Goal: Task Accomplishment & Management: Use online tool/utility

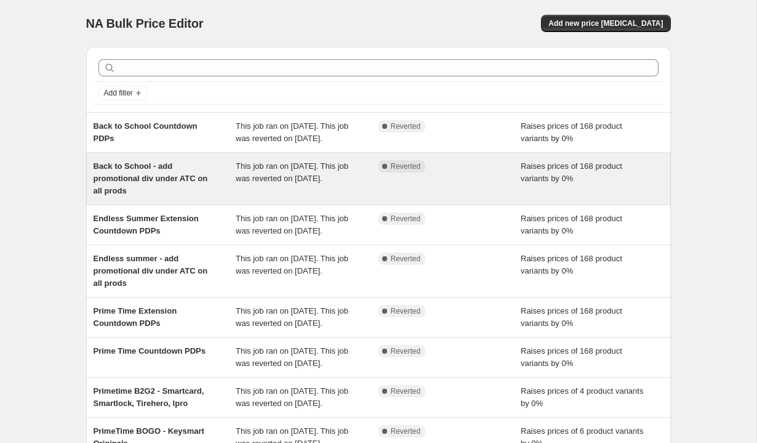
click at [203, 195] on span "Back to School - add promotional div under ATC on all prods" at bounding box center [151, 178] width 115 height 34
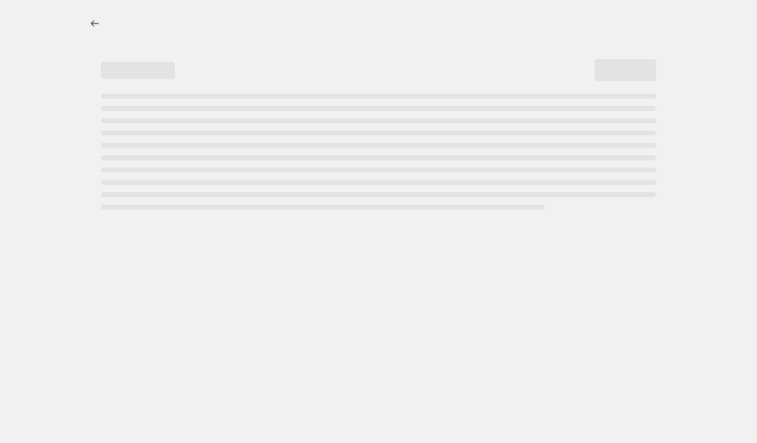
select select "percentage"
select select "no_change"
select select "tag"
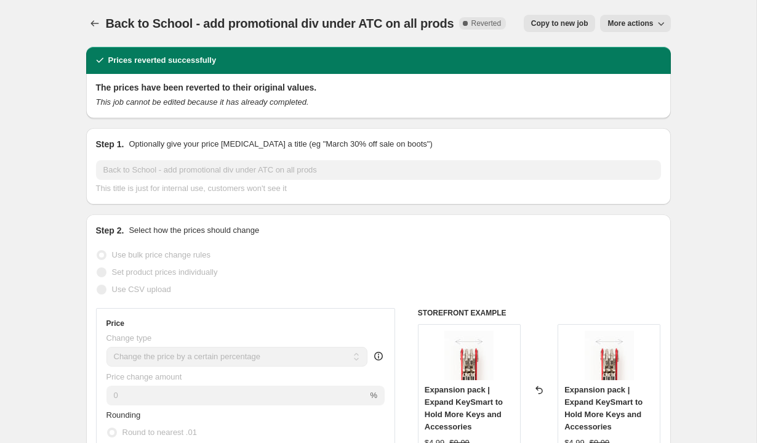
click at [561, 23] on span "Copy to new job" at bounding box center [559, 23] width 57 height 10
select select "percentage"
select select "no_change"
select select "tag"
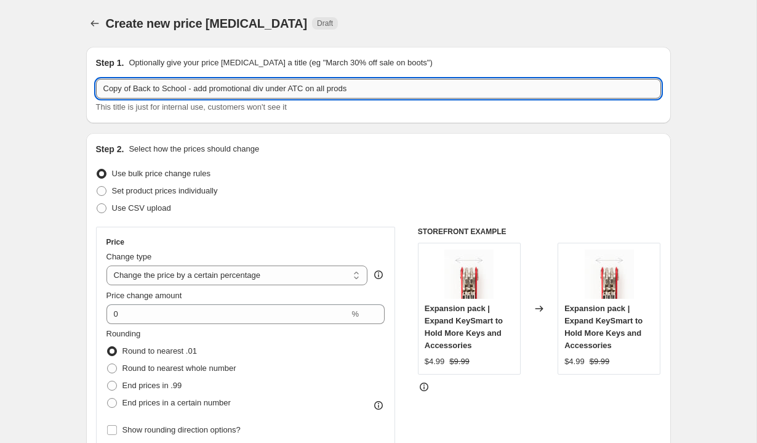
click at [135, 89] on input "Copy of Back to School - add promotional div under ATC on all prods" at bounding box center [378, 89] width 565 height 20
click at [115, 89] on input "Copy of Back to School - add promotional div under ATC on all prods" at bounding box center [378, 89] width 565 height 20
paste input "KeyHolders 10% off"
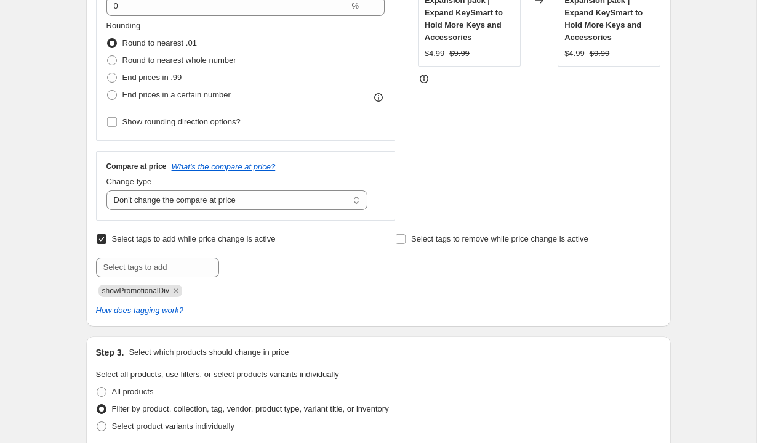
scroll to position [324, 0]
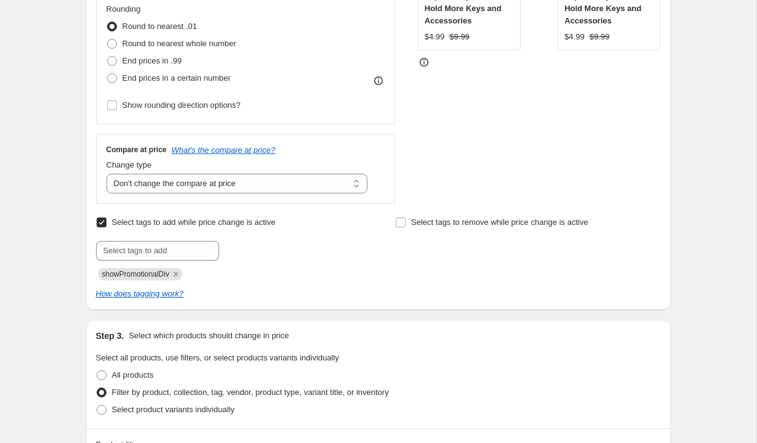
type input "KeyHolders 10% off - add promotional div under ATC on all prods"
click at [156, 272] on span "showPromotionalDiv" at bounding box center [135, 274] width 67 height 9
copy span "showPromotionalDiv"
click at [255, 279] on div "showPromotionalDiv" at bounding box center [228, 272] width 265 height 15
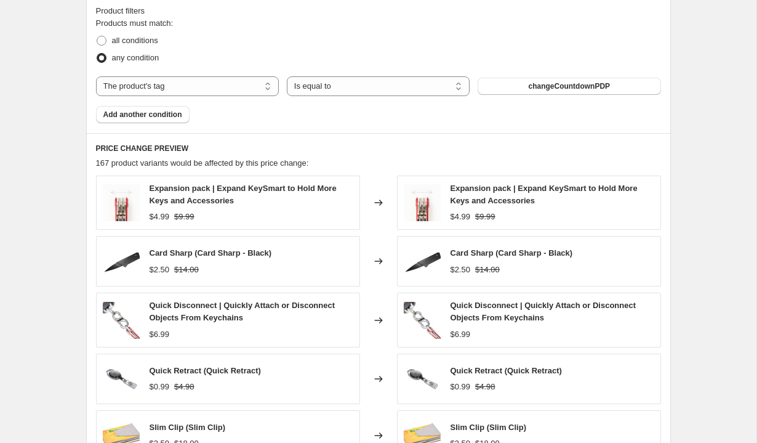
scroll to position [1004, 0]
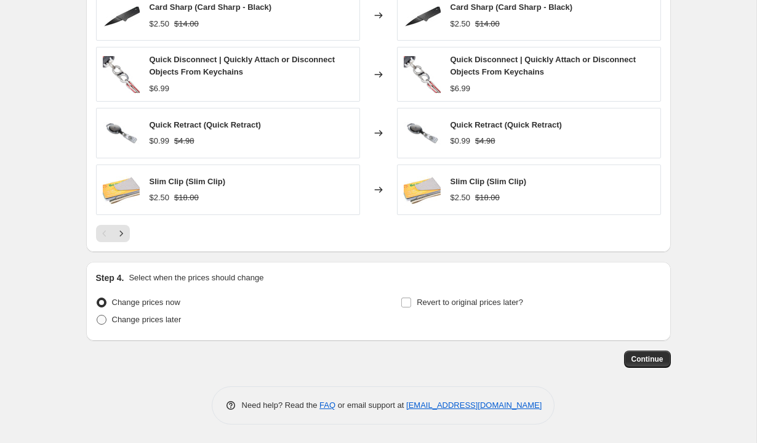
click at [153, 321] on span "Change prices later" at bounding box center [147, 319] width 70 height 9
click at [97, 315] on input "Change prices later" at bounding box center [97, 315] width 1 height 1
radio input "true"
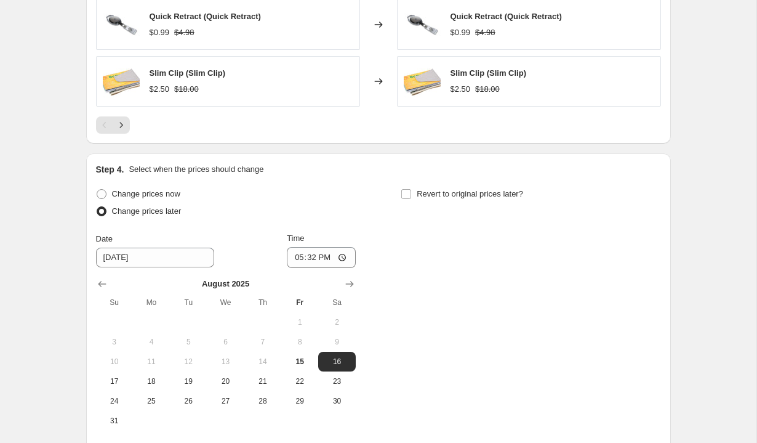
scroll to position [1137, 0]
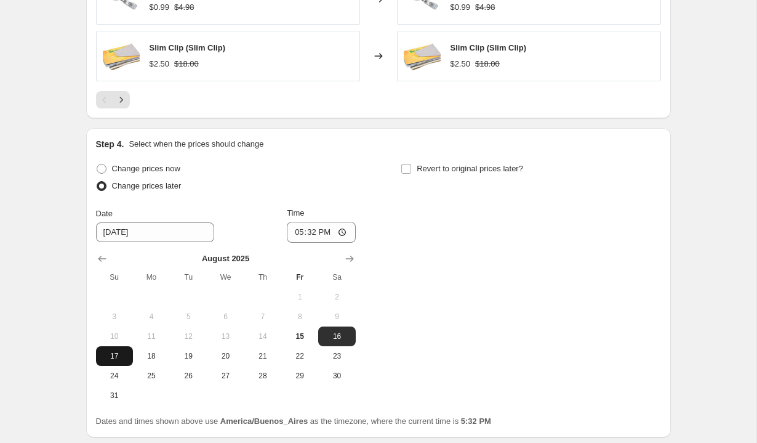
click at [115, 361] on button "17" at bounding box center [114, 356] width 37 height 20
type input "[DATE]"
click at [296, 231] on input "17:32" at bounding box center [321, 232] width 69 height 21
click at [321, 232] on input "14:00" at bounding box center [321, 232] width 69 height 21
type input "02:00"
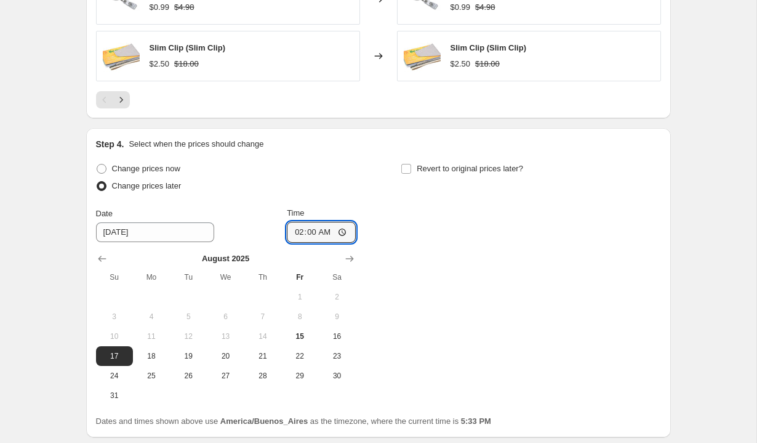
click at [368, 203] on div "Change prices now Change prices later Date [DATE] Time 02:00 [DATE] Su Mo Tu We…" at bounding box center [378, 282] width 565 height 245
click at [418, 166] on span "Revert to original prices later?" at bounding box center [470, 168] width 107 height 9
click at [411, 166] on input "Revert to original prices later?" at bounding box center [406, 169] width 10 height 10
checkbox input "true"
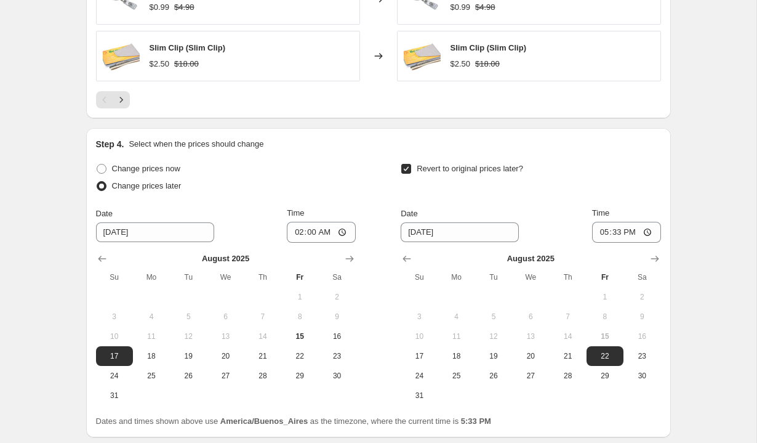
scroll to position [1223, 0]
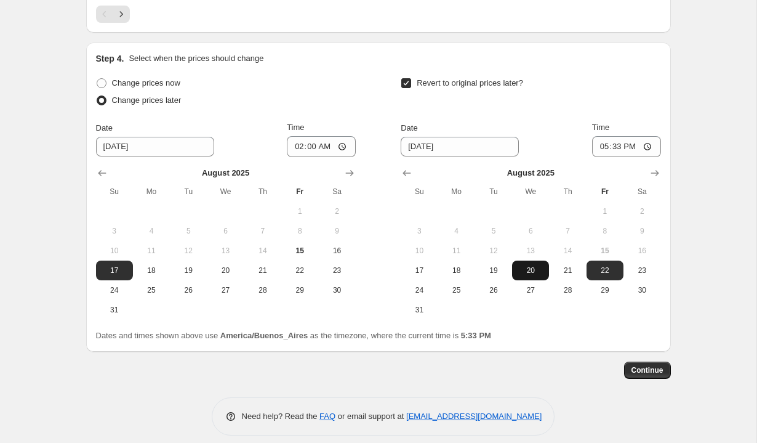
click at [528, 273] on span "20" at bounding box center [530, 270] width 27 height 10
type input "[DATE]"
click at [603, 147] on input "17:33" at bounding box center [626, 146] width 69 height 21
click at [629, 144] on input "16:00" at bounding box center [626, 146] width 69 height 21
type input "04:00"
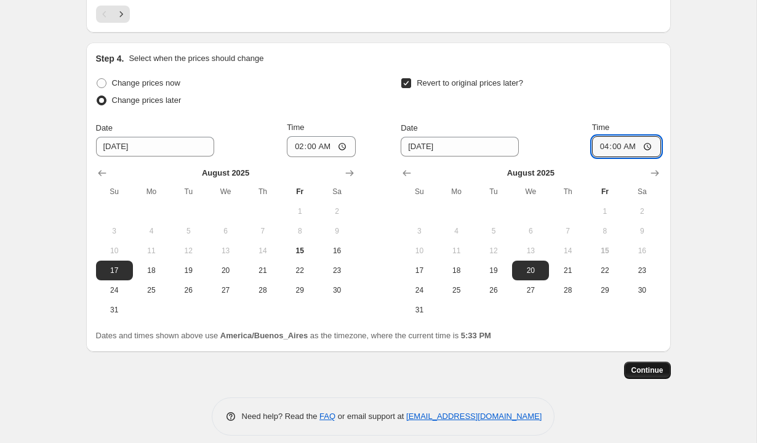
click at [634, 376] on button "Continue" at bounding box center [647, 369] width 47 height 17
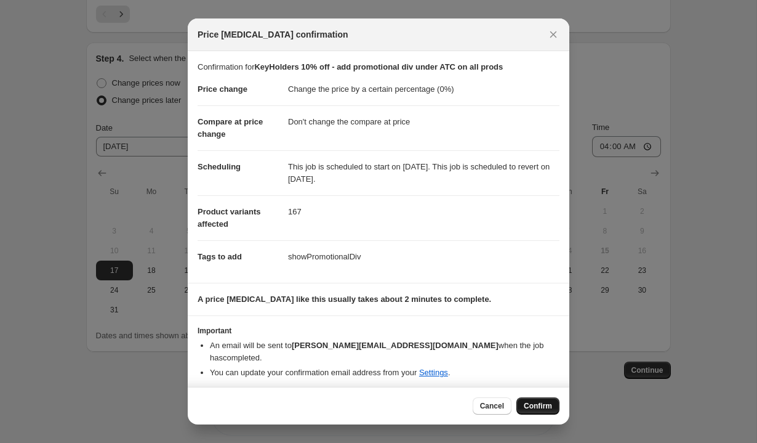
click at [540, 401] on span "Confirm" at bounding box center [538, 406] width 28 height 10
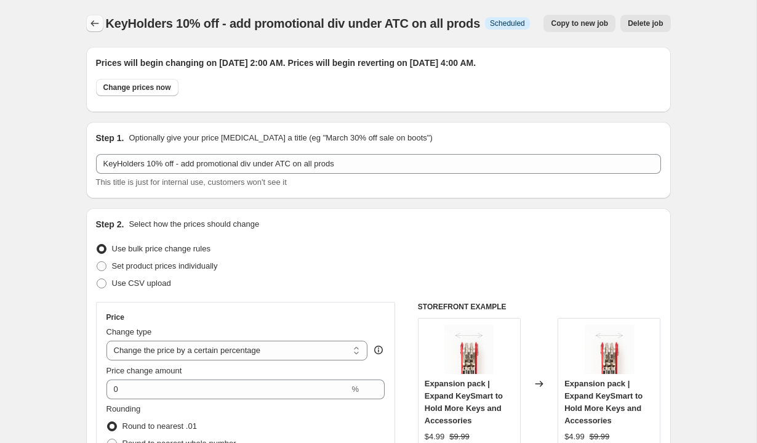
click at [96, 22] on icon "Price change jobs" at bounding box center [95, 23] width 12 height 12
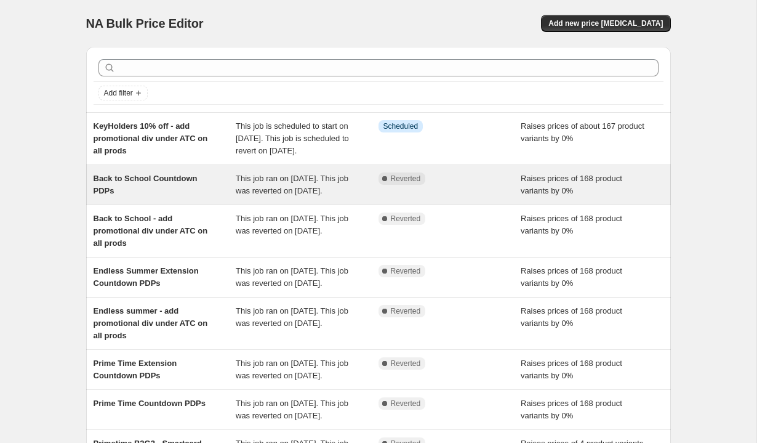
click at [173, 197] on div "Back to School Countdown PDPs" at bounding box center [165, 184] width 143 height 25
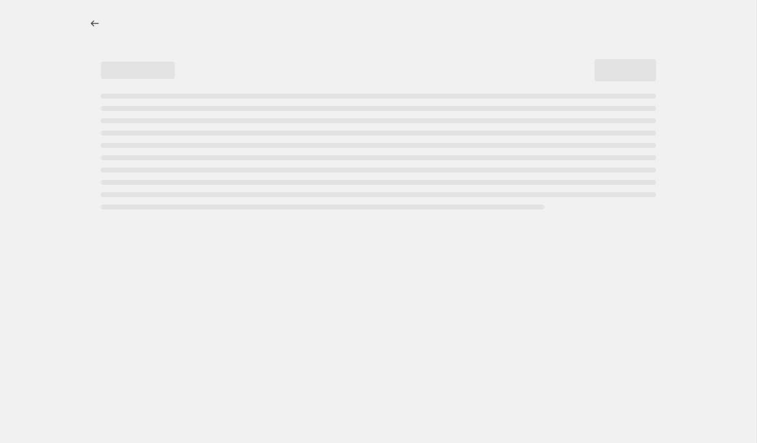
select select "percentage"
select select "no_change"
select select "tag"
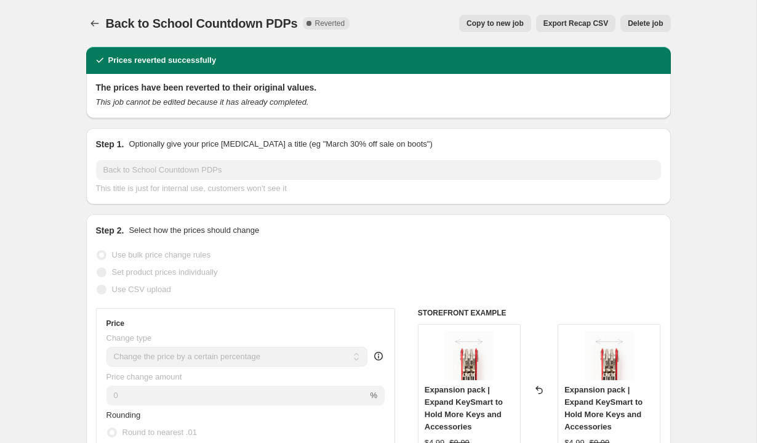
click at [497, 25] on span "Copy to new job" at bounding box center [495, 23] width 57 height 10
select select "percentage"
select select "no_change"
select select "tag"
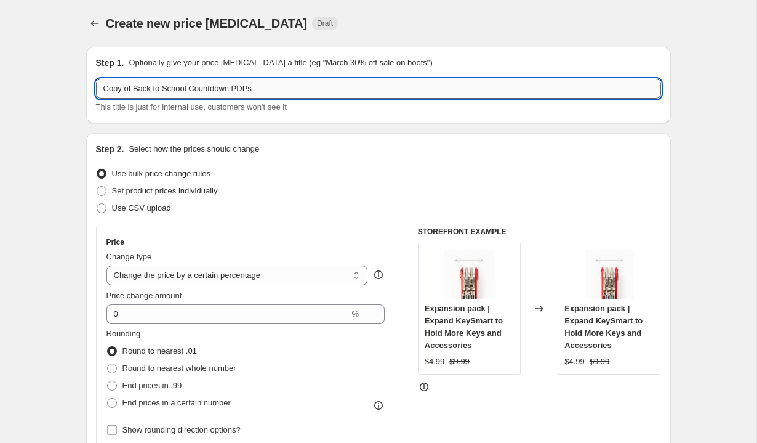
click at [161, 88] on input "Copy of Back to School Countdown PDPs" at bounding box center [378, 89] width 565 height 20
paste input "KeyHolders 10% off"
type input "KeyHolders 10% off Countdown PDPs"
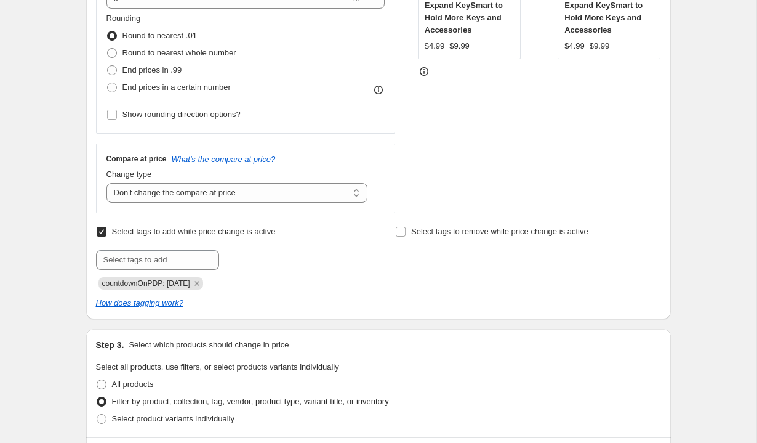
scroll to position [316, 0]
click at [180, 288] on div "Select tags to add while price change is active Submit countdownOnPDP: [DATE] S…" at bounding box center [378, 265] width 565 height 86
click at [175, 283] on span "countdownOnPDP: [DATE]" at bounding box center [146, 282] width 88 height 9
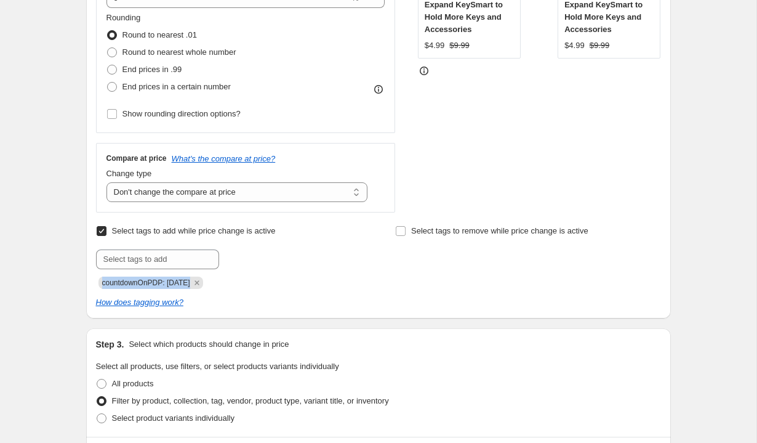
copy span "countdownOnPDP: [DATE]"
click at [203, 284] on icon "Remove countdownOnPDP: 08-07-2025" at bounding box center [196, 282] width 11 height 11
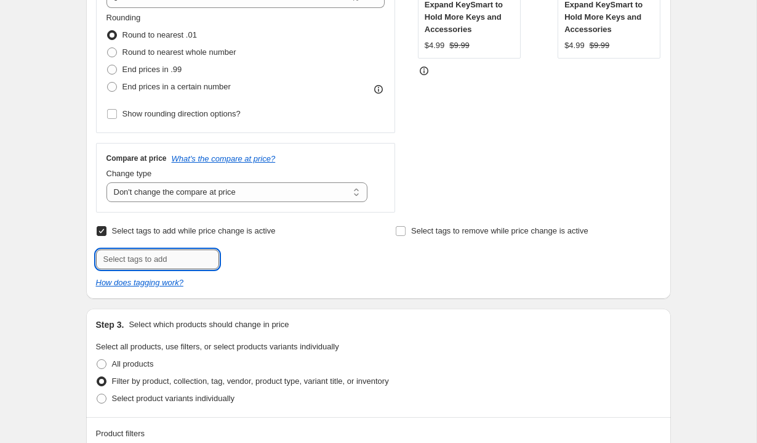
click at [167, 257] on input "text" at bounding box center [157, 259] width 123 height 20
paste input "countdownOnPDP: [DATE]"
type input "countdownOnPDP: [DATE]"
click at [266, 252] on button "Add countdownOnP..." at bounding box center [267, 257] width 91 height 17
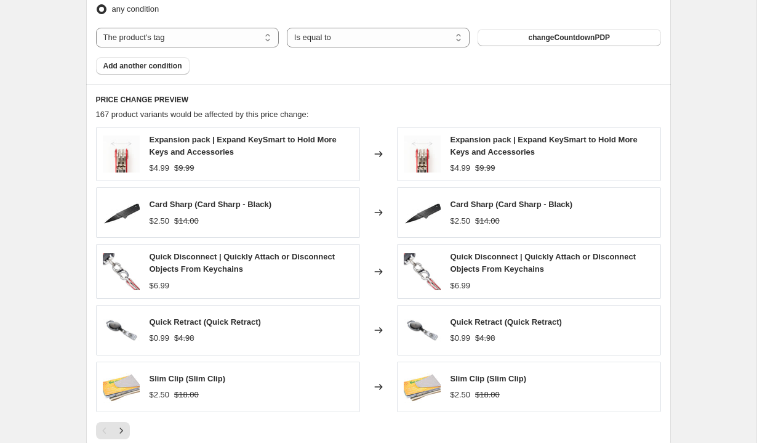
scroll to position [1004, 0]
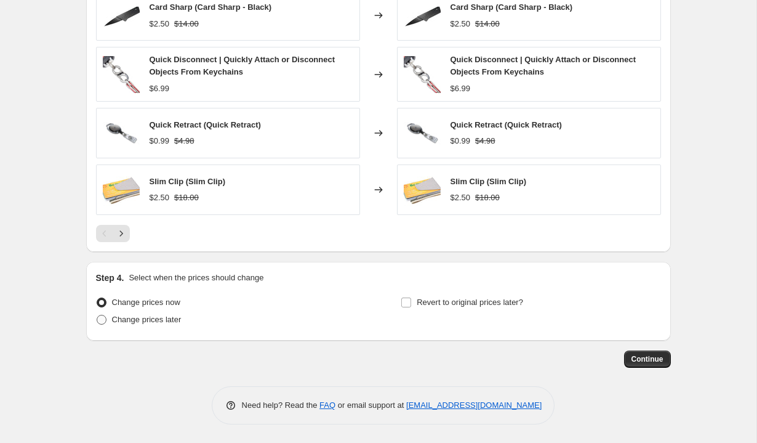
click at [162, 324] on span "Change prices later" at bounding box center [147, 319] width 70 height 12
click at [97, 315] on input "Change prices later" at bounding box center [97, 315] width 1 height 1
radio input "true"
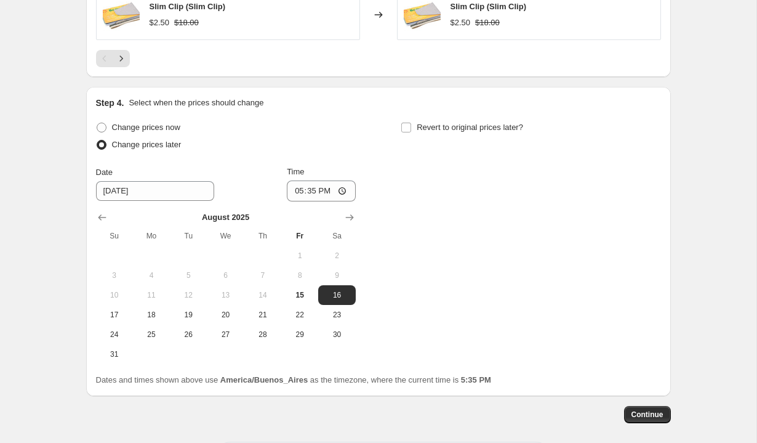
scroll to position [1217, 0]
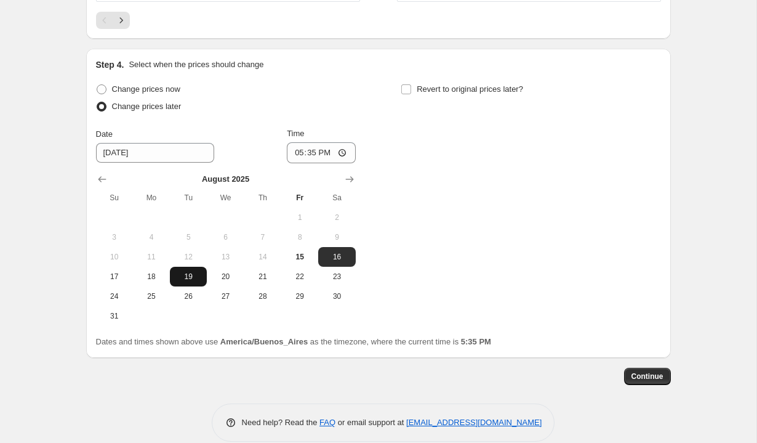
click at [190, 278] on span "19" at bounding box center [188, 277] width 27 height 10
type input "[DATE]"
click at [296, 151] on input "17:35" at bounding box center [321, 152] width 69 height 21
click at [320, 152] on input "14:00" at bounding box center [321, 152] width 69 height 21
type input "02:00"
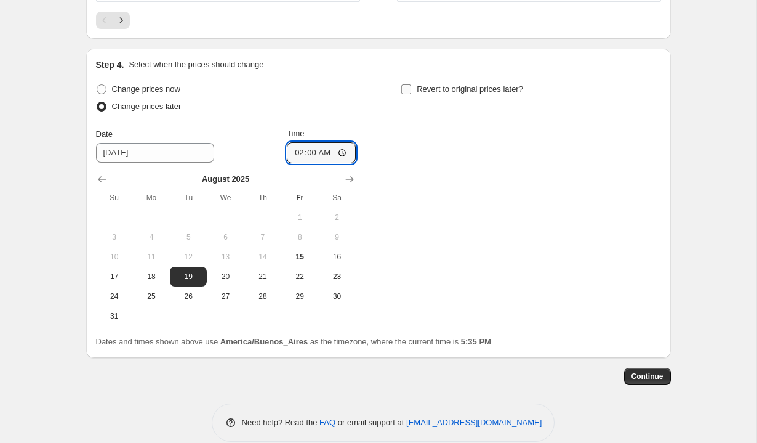
click at [413, 88] on label "Revert to original prices later?" at bounding box center [462, 89] width 123 height 17
click at [411, 88] on input "Revert to original prices later?" at bounding box center [406, 89] width 10 height 10
checkbox input "true"
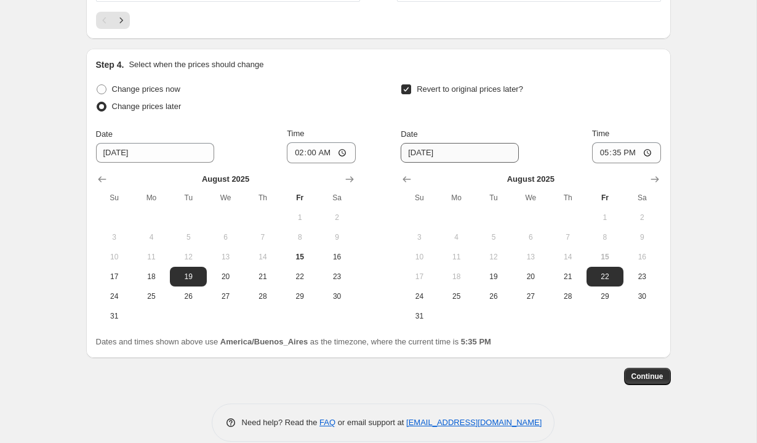
scroll to position [1234, 0]
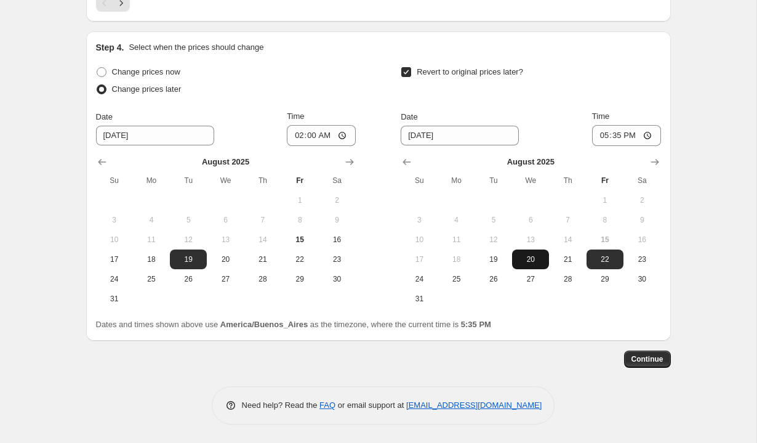
click at [531, 257] on span "20" at bounding box center [530, 259] width 27 height 10
type input "[DATE]"
click at [602, 136] on input "17:35" at bounding box center [626, 135] width 69 height 21
click at [629, 134] on input "12:35" at bounding box center [626, 135] width 69 height 21
type input "00:35"
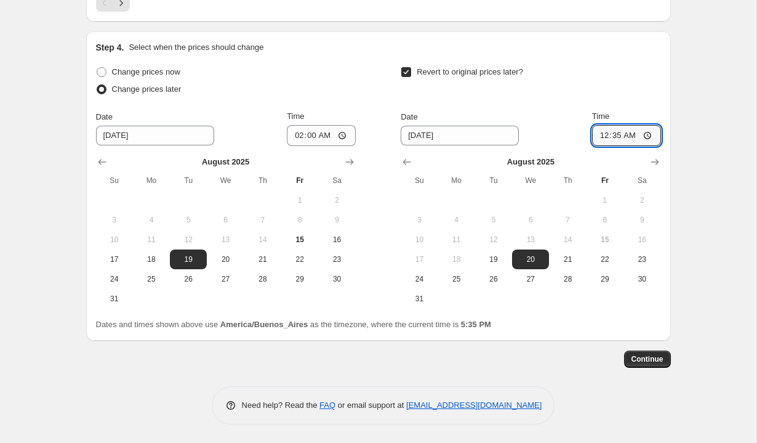
click at [636, 103] on div "Revert to original prices later? Date [DATE] Time 00:35 [DATE] Su Mo Tu We Th F…" at bounding box center [531, 185] width 260 height 245
click at [649, 355] on span "Continue" at bounding box center [648, 359] width 32 height 10
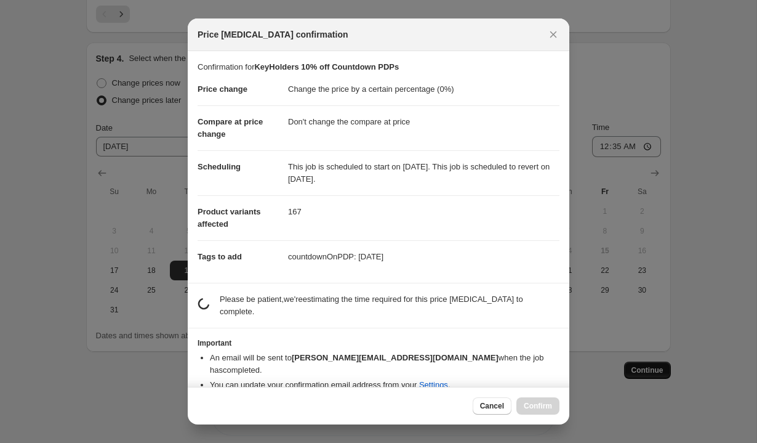
scroll to position [0, 0]
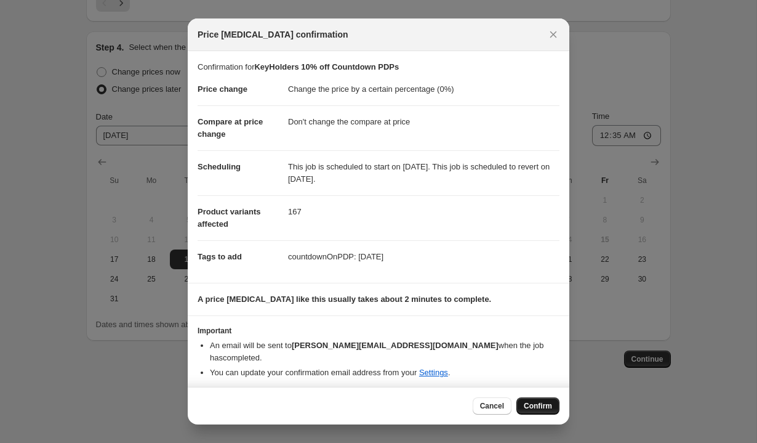
click at [533, 403] on span "Confirm" at bounding box center [538, 406] width 28 height 10
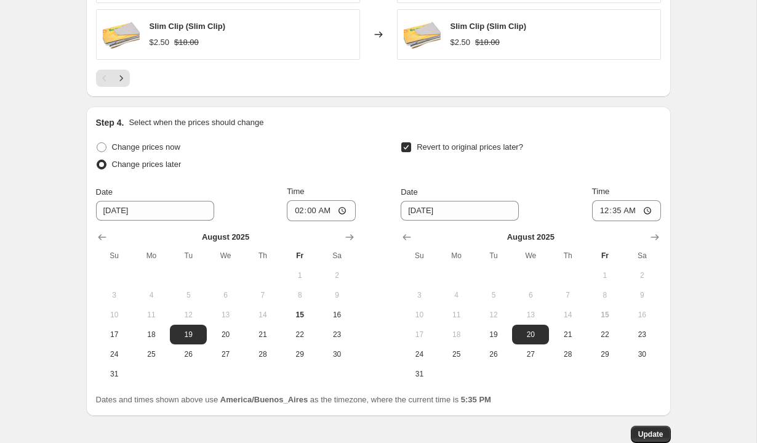
scroll to position [1309, 0]
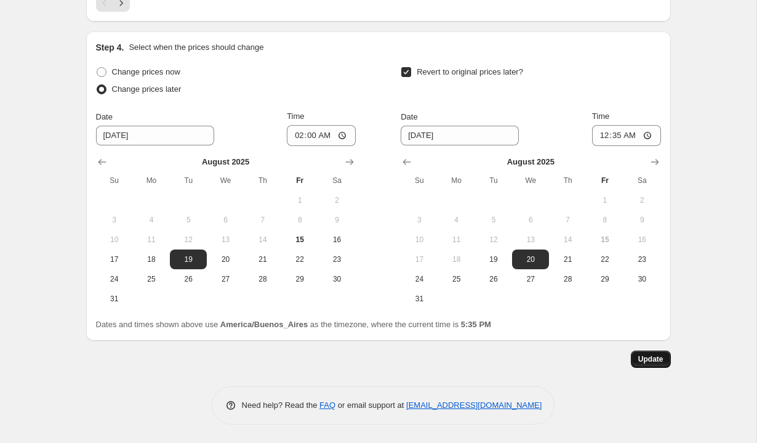
click at [651, 364] on button "Update" at bounding box center [651, 358] width 40 height 17
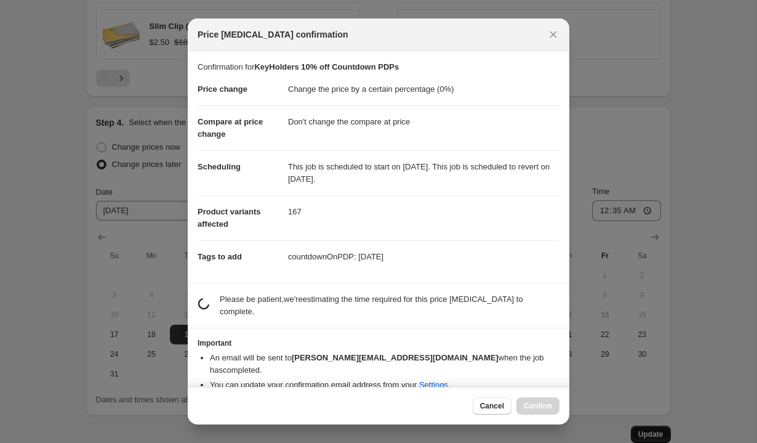
scroll to position [0, 0]
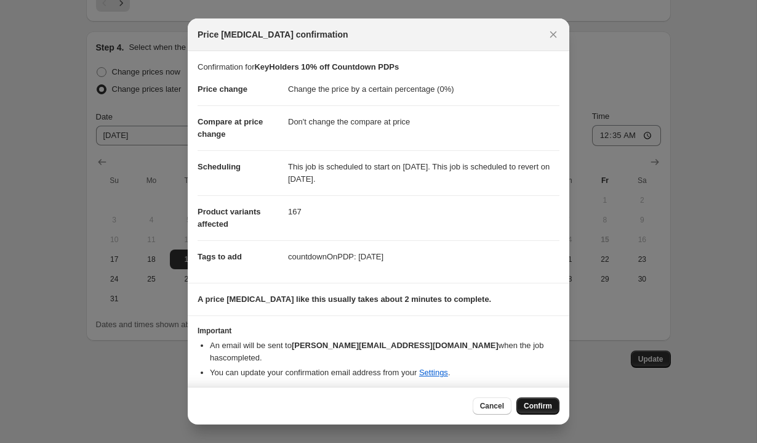
click at [534, 403] on span "Confirm" at bounding box center [538, 406] width 28 height 10
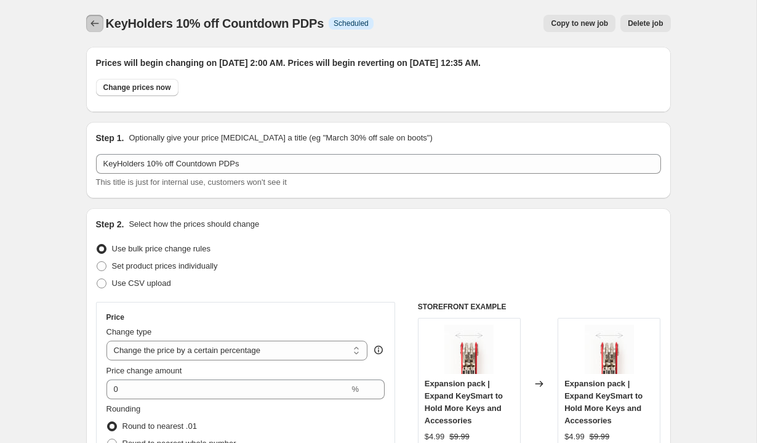
click at [92, 20] on icon "Price change jobs" at bounding box center [95, 23] width 12 height 12
